Goal: Task Accomplishment & Management: Manage account settings

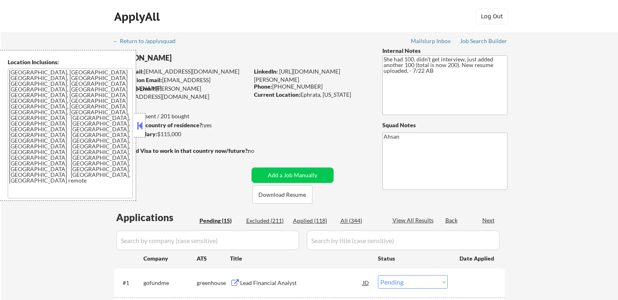
select select ""pending""
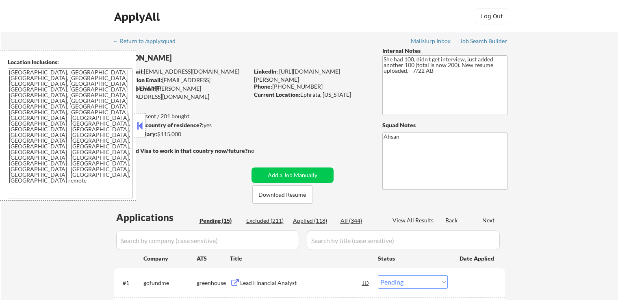
select select ""pending""
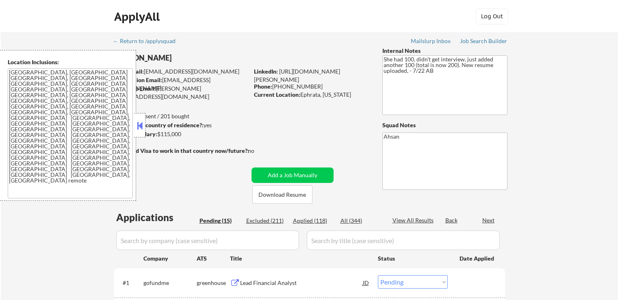
select select ""pending""
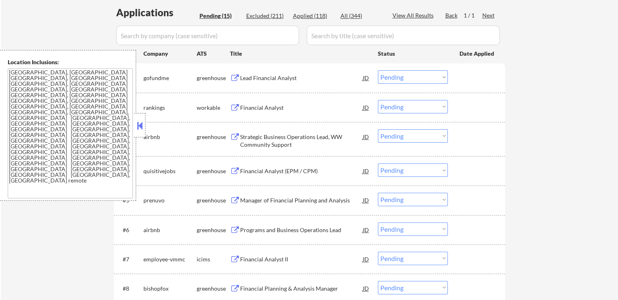
scroll to position [122, 0]
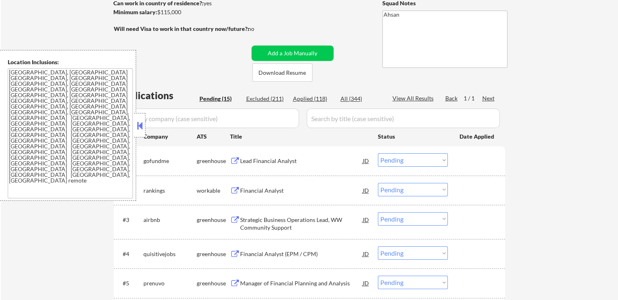
click at [235, 159] on button at bounding box center [235, 161] width 10 height 8
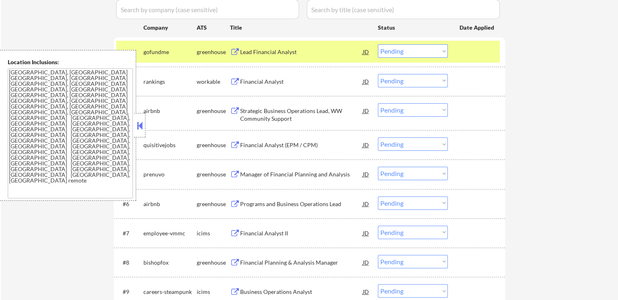
scroll to position [244, 0]
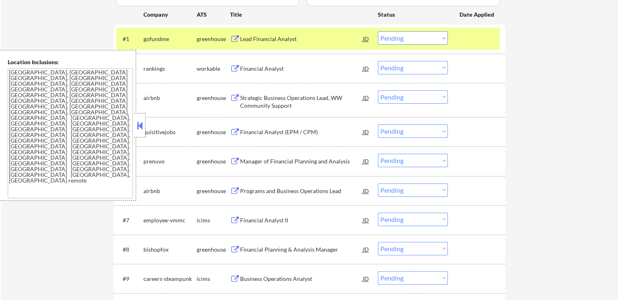
click at [407, 37] on select "Choose an option... Pending Applied Excluded (Questions) Excluded (Expired) Exc…" at bounding box center [413, 37] width 70 height 13
click at [378, 31] on select "Choose an option... Pending Applied Excluded (Questions) Excluded (Expired) Exc…" at bounding box center [413, 37] width 70 height 13
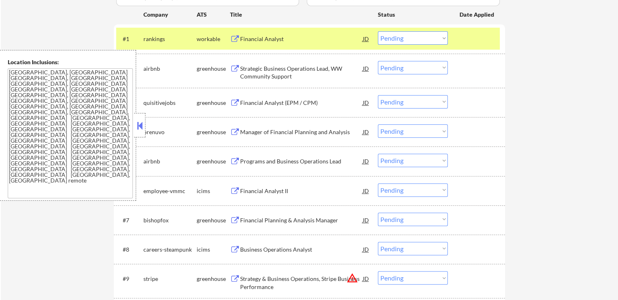
click at [233, 36] on button at bounding box center [235, 39] width 10 height 8
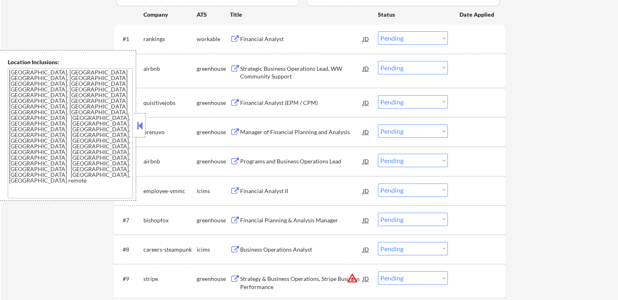
click at [409, 43] on select "Choose an option... Pending Applied Excluded (Questions) Excluded (Expired) Exc…" at bounding box center [413, 37] width 70 height 13
click at [378, 31] on select "Choose an option... Pending Applied Excluded (Questions) Excluded (Expired) Exc…" at bounding box center [413, 37] width 70 height 13
click at [234, 63] on div "Strategic Business Operations Lead, WW Community Support JD" at bounding box center [300, 70] width 140 height 19
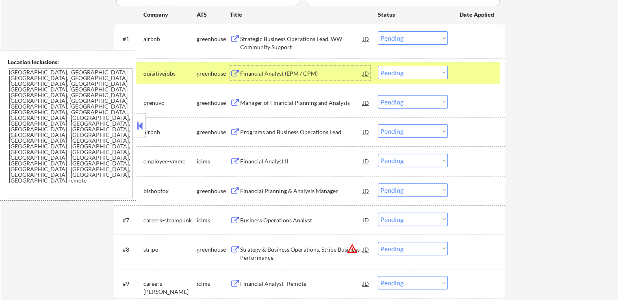
click at [403, 69] on select "Choose an option... Pending Applied Excluded (Questions) Excluded (Expired) Exc…" at bounding box center [413, 72] width 70 height 13
drag, startPoint x: 511, startPoint y: 78, endPoint x: 470, endPoint y: 13, distance: 77.3
click at [511, 75] on div "← Return to /applysquad Mailslurp Inbox Job Search Builder [PERSON_NAME] User E…" at bounding box center [309, 117] width 405 height 656
drag, startPoint x: 416, startPoint y: 35, endPoint x: 415, endPoint y: 42, distance: 6.7
click at [416, 35] on select "Choose an option... Pending Applied Excluded (Questions) Excluded (Expired) Exc…" at bounding box center [413, 37] width 70 height 13
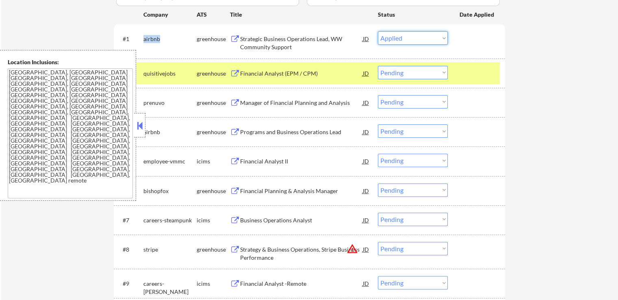
click at [378, 31] on select "Choose an option... Pending Applied Excluded (Questions) Excluded (Expired) Exc…" at bounding box center [413, 37] width 70 height 13
click at [229, 74] on div "greenhouse" at bounding box center [213, 73] width 33 height 8
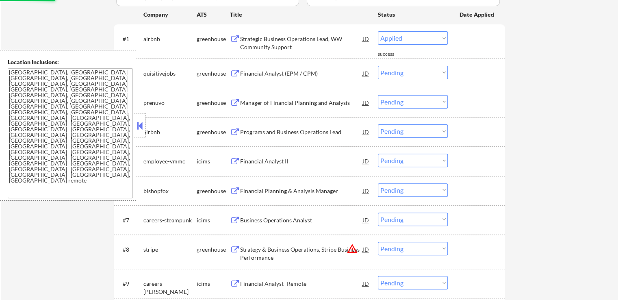
select select ""pending""
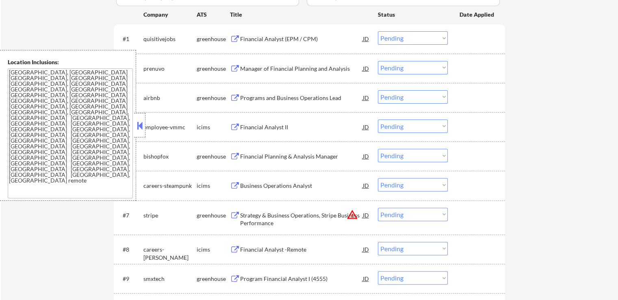
click at [231, 40] on button at bounding box center [235, 39] width 10 height 8
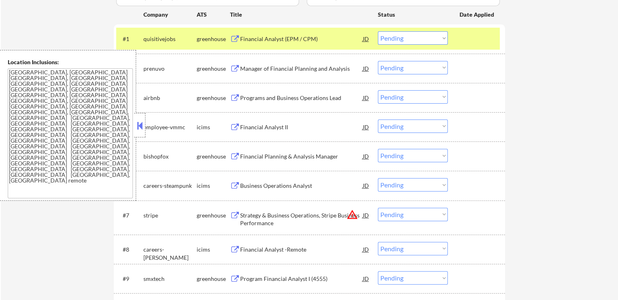
click at [416, 35] on select "Choose an option... Pending Applied Excluded (Questions) Excluded (Expired) Exc…" at bounding box center [413, 37] width 70 height 13
click at [378, 31] on select "Choose an option... Pending Applied Excluded (Questions) Excluded (Expired) Exc…" at bounding box center [413, 37] width 70 height 13
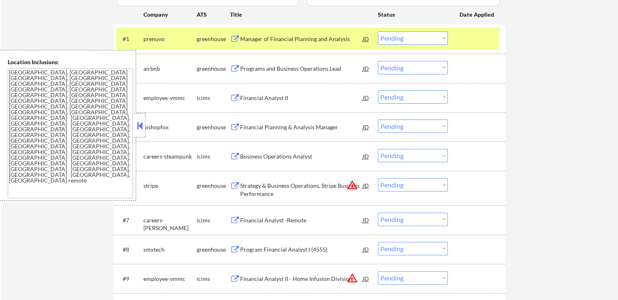
click at [237, 39] on button at bounding box center [235, 39] width 10 height 8
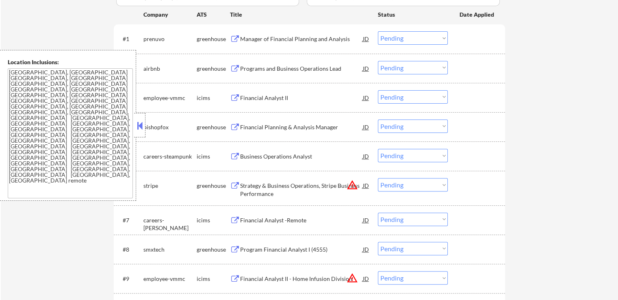
drag, startPoint x: 406, startPoint y: 35, endPoint x: 404, endPoint y: 44, distance: 9.6
click at [406, 35] on select "Choose an option... Pending Applied Excluded (Questions) Excluded (Expired) Exc…" at bounding box center [413, 37] width 70 height 13
click at [378, 31] on select "Choose an option... Pending Applied Excluded (Questions) Excluded (Expired) Exc…" at bounding box center [413, 37] width 70 height 13
click at [233, 68] on button at bounding box center [235, 69] width 10 height 8
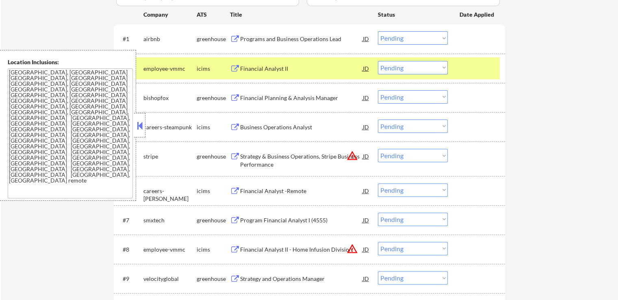
click at [406, 38] on select "Choose an option... Pending Applied Excluded (Questions) Excluded (Expired) Exc…" at bounding box center [413, 37] width 70 height 13
click at [378, 31] on select "Choose an option... Pending Applied Excluded (Questions) Excluded (Expired) Exc…" at bounding box center [413, 37] width 70 height 13
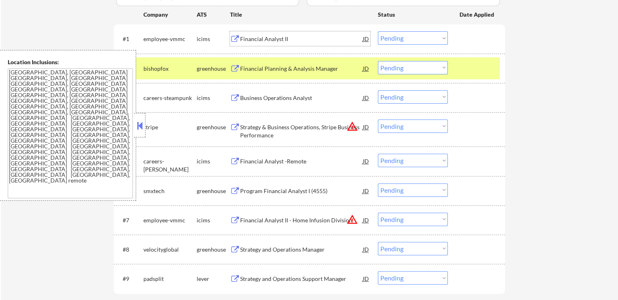
click at [235, 35] on div "Financial Analyst II JD" at bounding box center [300, 38] width 140 height 15
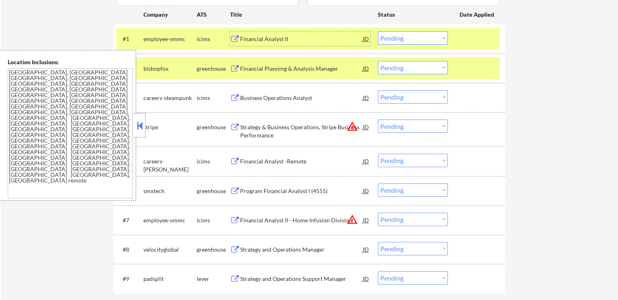
click at [419, 40] on select "Choose an option... Pending Applied Excluded (Questions) Excluded (Expired) Exc…" at bounding box center [413, 37] width 70 height 13
click at [378, 31] on select "Choose an option... Pending Applied Excluded (Questions) Excluded (Expired) Exc…" at bounding box center [413, 37] width 70 height 13
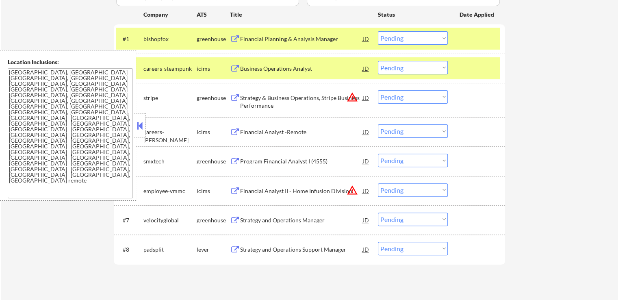
click at [234, 38] on button at bounding box center [235, 39] width 10 height 8
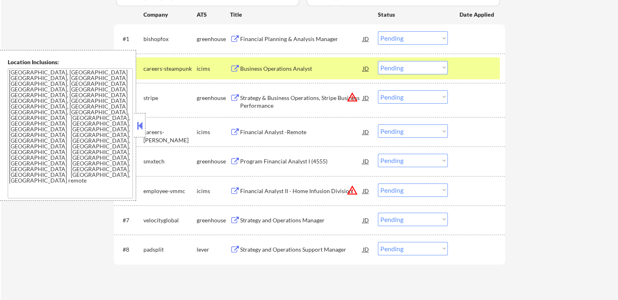
scroll to position [203, 0]
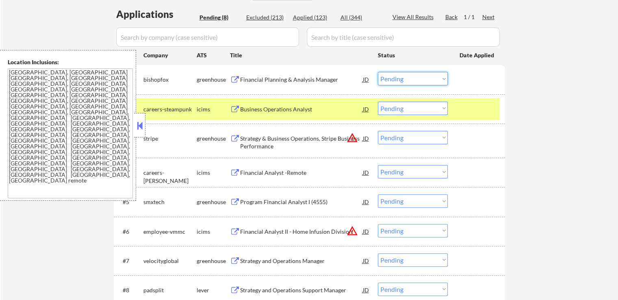
click at [405, 82] on select "Choose an option... Pending Applied Excluded (Questions) Excluded (Expired) Exc…" at bounding box center [413, 78] width 70 height 13
click at [378, 72] on select "Choose an option... Pending Applied Excluded (Questions) Excluded (Expired) Exc…" at bounding box center [413, 78] width 70 height 13
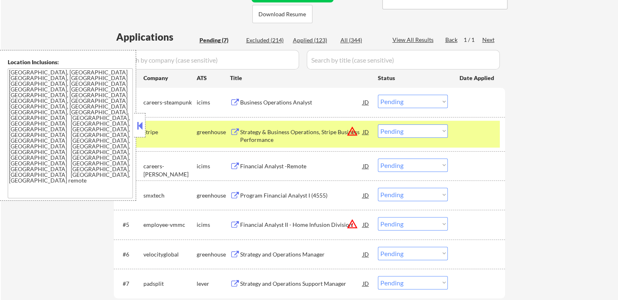
scroll to position [162, 0]
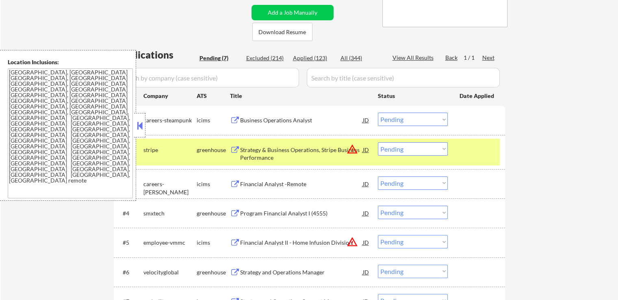
click at [234, 117] on button at bounding box center [235, 121] width 10 height 8
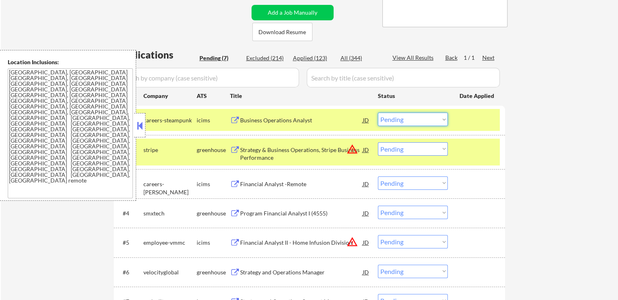
click at [415, 121] on select "Choose an option... Pending Applied Excluded (Questions) Excluded (Expired) Exc…" at bounding box center [413, 119] width 70 height 13
select select ""excluded__expired_""
click at [378, 113] on select "Choose an option... Pending Applied Excluded (Questions) Excluded (Expired) Exc…" at bounding box center [413, 119] width 70 height 13
click at [353, 147] on button "warning_amber" at bounding box center [352, 148] width 11 height 11
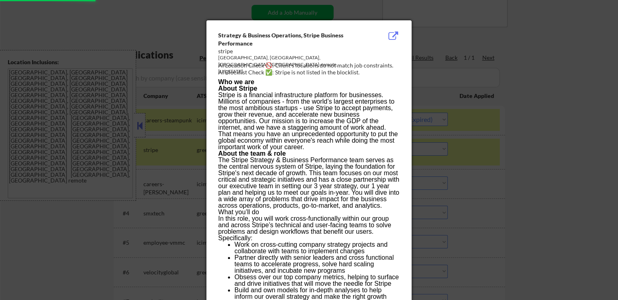
click at [507, 112] on div at bounding box center [309, 150] width 618 height 300
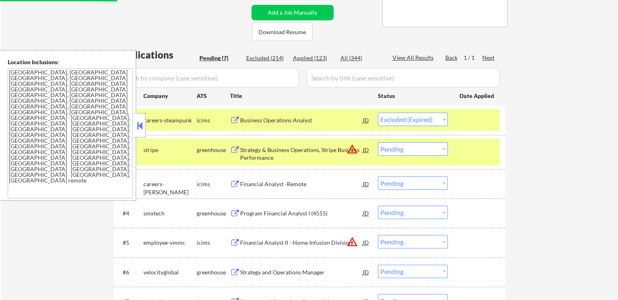
click at [405, 148] on select "Choose an option... Pending Applied Excluded (Questions) Excluded (Expired) Exc…" at bounding box center [413, 148] width 70 height 13
select select ""excluded__location_""
click at [378, 142] on select "Choose an option... Pending Applied Excluded (Questions) Excluded (Expired) Exc…" at bounding box center [413, 148] width 70 height 13
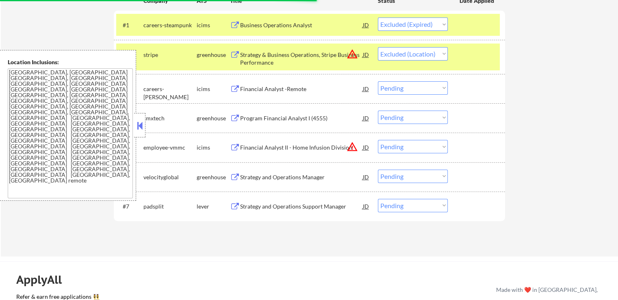
scroll to position [244, 0]
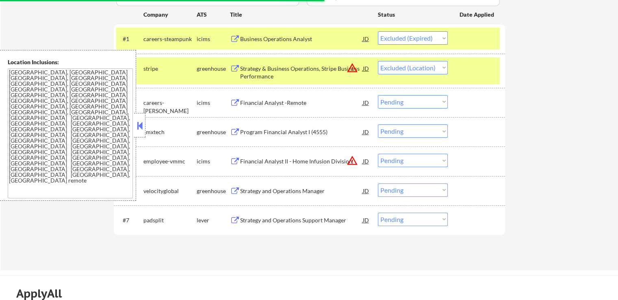
click at [235, 101] on button at bounding box center [235, 103] width 10 height 8
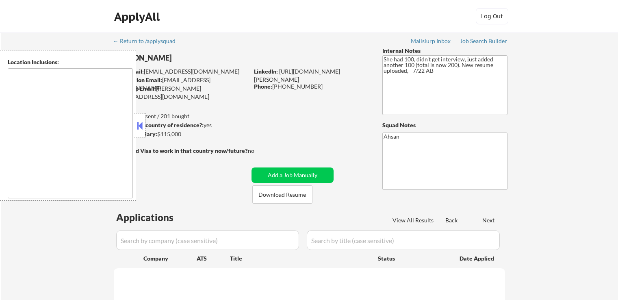
scroll to position [276, 0]
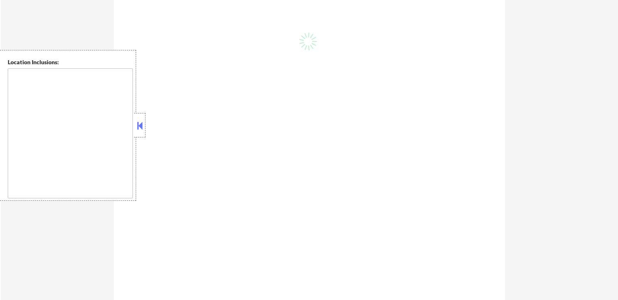
select select ""pending""
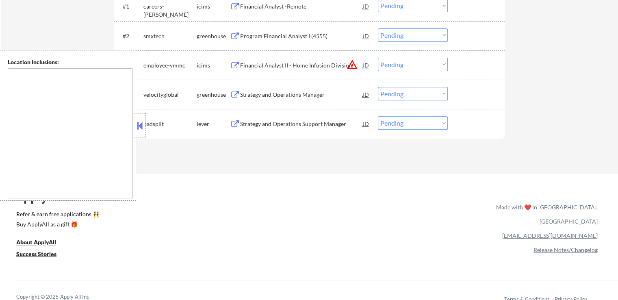
type textarea "[GEOGRAPHIC_DATA], [GEOGRAPHIC_DATA] [GEOGRAPHIC_DATA], [GEOGRAPHIC_DATA] [GEOG…"
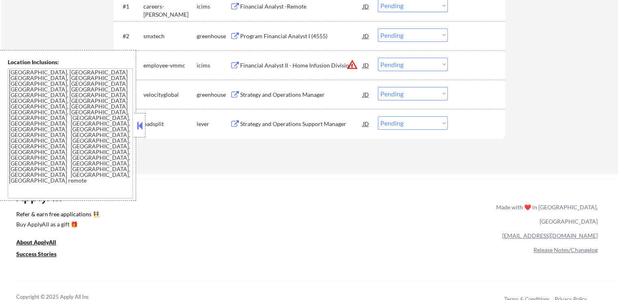
scroll to position [244, 0]
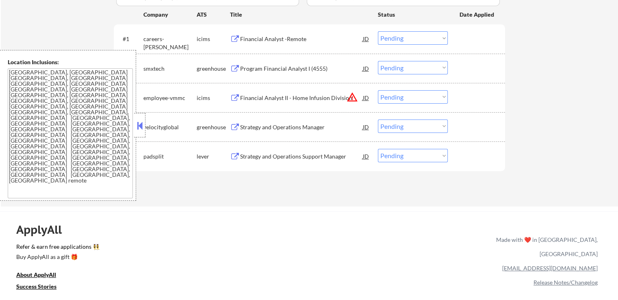
click at [321, 186] on div "Applications View All Results Back Next Company ATS Title Status Date Applied #…" at bounding box center [309, 79] width 391 height 224
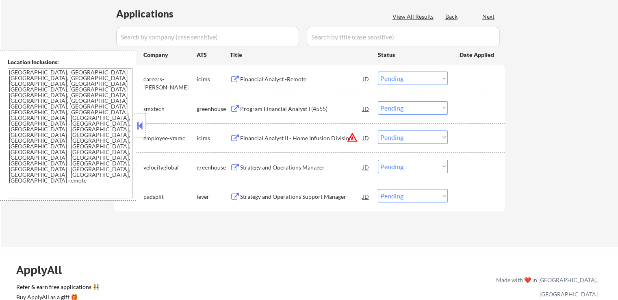
scroll to position [162, 0]
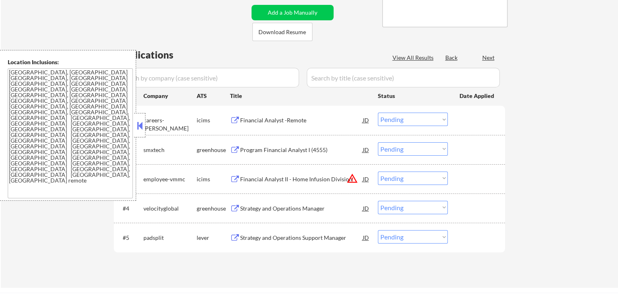
click at [405, 119] on select "Choose an option... Pending Applied Excluded (Questions) Excluded (Expired) Exc…" at bounding box center [413, 119] width 70 height 13
click at [378, 113] on select "Choose an option... Pending Applied Excluded (Questions) Excluded (Expired) Exc…" at bounding box center [413, 119] width 70 height 13
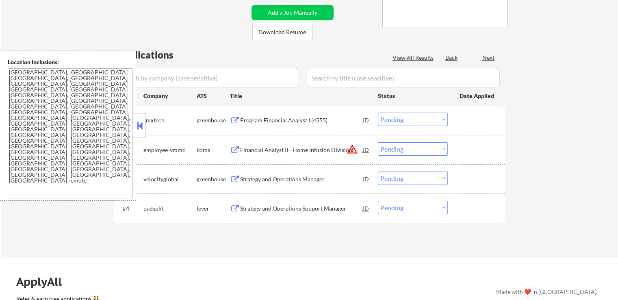
click at [232, 121] on button at bounding box center [235, 121] width 10 height 8
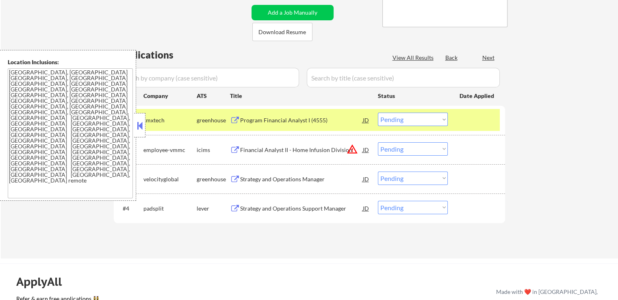
click at [414, 117] on select "Choose an option... Pending Applied Excluded (Questions) Excluded (Expired) Exc…" at bounding box center [413, 119] width 70 height 13
click at [378, 113] on select "Choose an option... Pending Applied Excluded (Questions) Excluded (Expired) Exc…" at bounding box center [413, 119] width 70 height 13
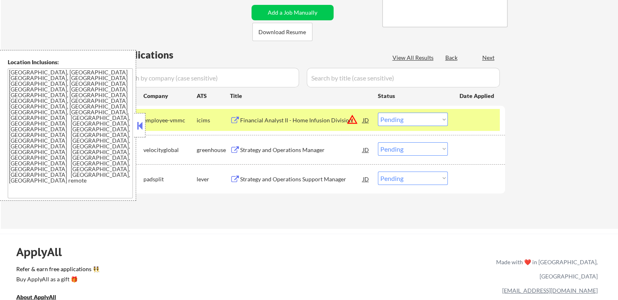
click at [352, 120] on button "warning_amber" at bounding box center [352, 119] width 11 height 11
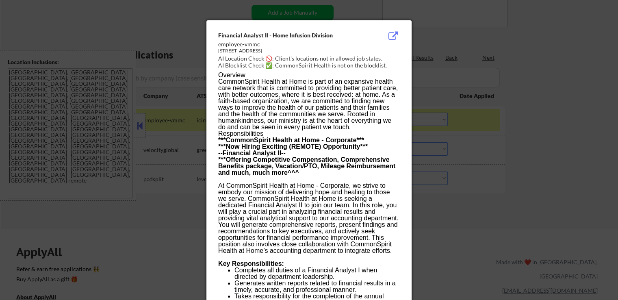
click at [442, 67] on div at bounding box center [309, 150] width 618 height 300
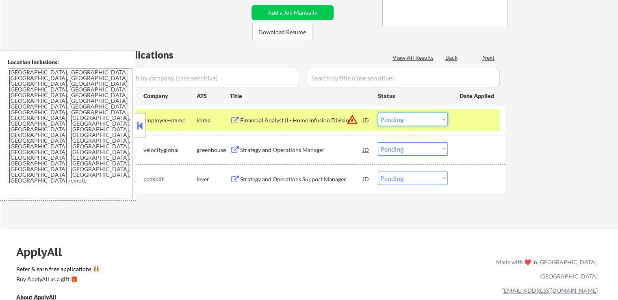
click at [429, 121] on select "Choose an option... Pending Applied Excluded (Questions) Excluded (Expired) Exc…" at bounding box center [413, 119] width 70 height 13
click at [378, 113] on select "Choose an option... Pending Applied Excluded (Questions) Excluded (Expired) Exc…" at bounding box center [413, 119] width 70 height 13
select select ""pending""
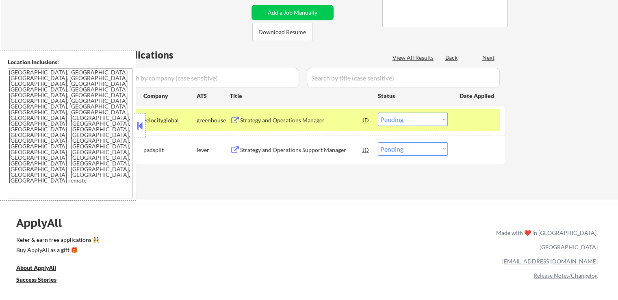
drag, startPoint x: 235, startPoint y: 119, endPoint x: 234, endPoint y: 137, distance: 17.9
click at [235, 120] on button at bounding box center [235, 121] width 10 height 8
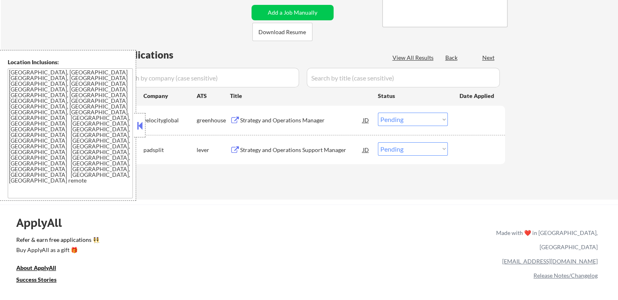
click at [233, 150] on button at bounding box center [235, 150] width 10 height 8
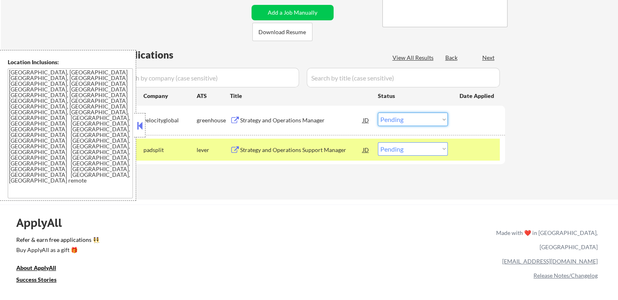
click at [397, 122] on select "Choose an option... Pending Applied Excluded (Questions) Excluded (Expired) Exc…" at bounding box center [413, 119] width 70 height 13
click at [378, 113] on select "Choose an option... Pending Applied Excluded (Questions) Excluded (Expired) Exc…" at bounding box center [413, 119] width 70 height 13
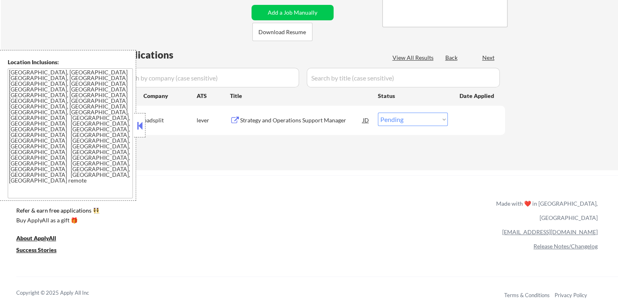
click at [398, 117] on select "Choose an option... Pending Applied Excluded (Questions) Excluded (Expired) Exc…" at bounding box center [413, 119] width 70 height 13
select select ""excluded__salary_""
click at [378, 113] on select "Choose an option... Pending Applied Excluded (Questions) Excluded (Expired) Exc…" at bounding box center [413, 119] width 70 height 13
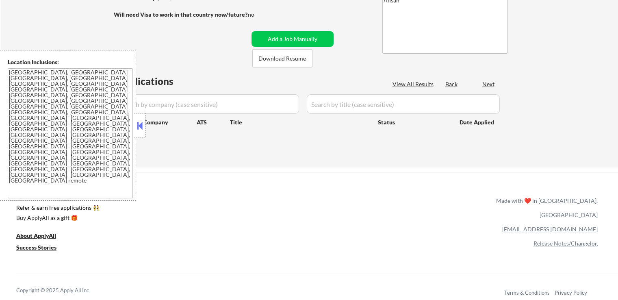
scroll to position [122, 0]
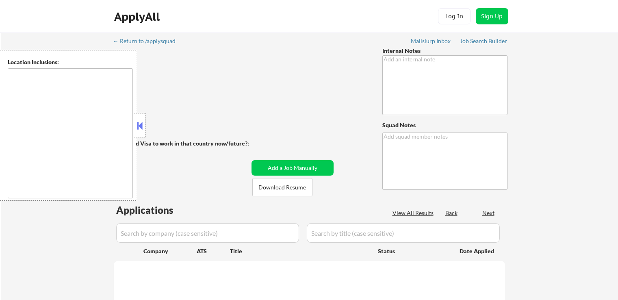
scroll to position [154, 0]
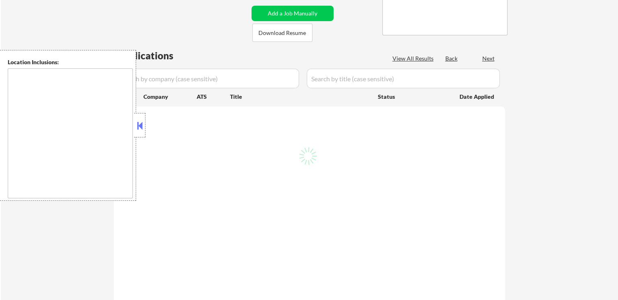
type textarea "She had 100, didn't get interview, just added another 100 (total is now 200). N…"
type textarea "Ahsan"
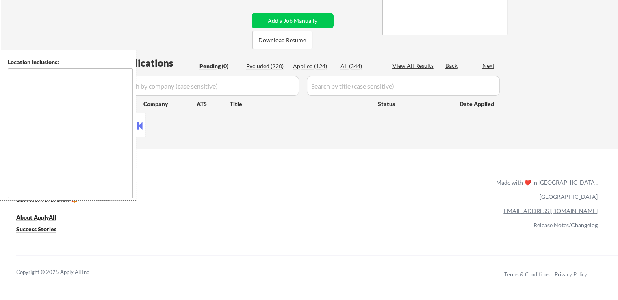
type textarea "[GEOGRAPHIC_DATA], [GEOGRAPHIC_DATA] [GEOGRAPHIC_DATA], [GEOGRAPHIC_DATA] [GEOG…"
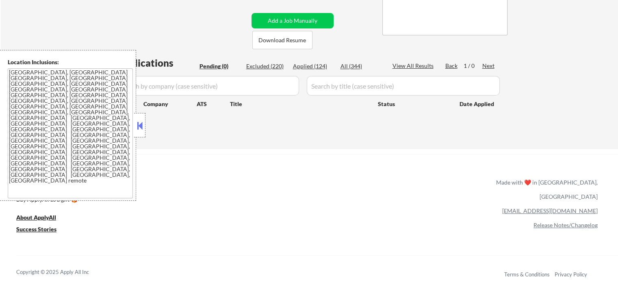
scroll to position [122, 0]
